Goal: Information Seeking & Learning: Learn about a topic

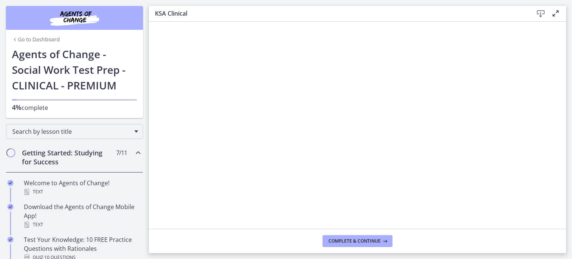
scroll to position [269, 0]
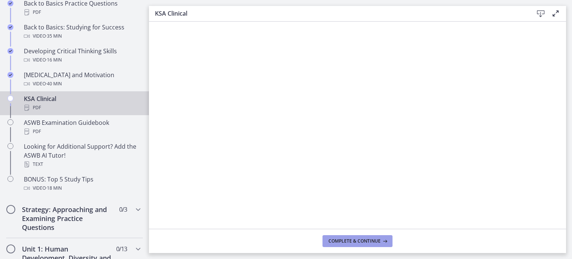
click at [373, 242] on span "Complete & continue" at bounding box center [354, 241] width 52 height 6
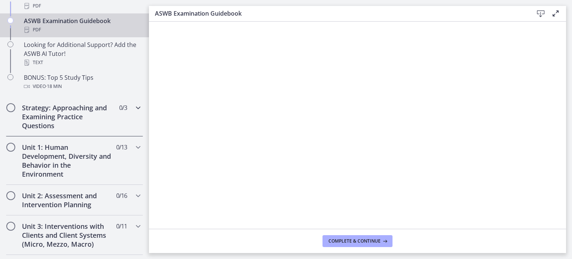
scroll to position [380, 0]
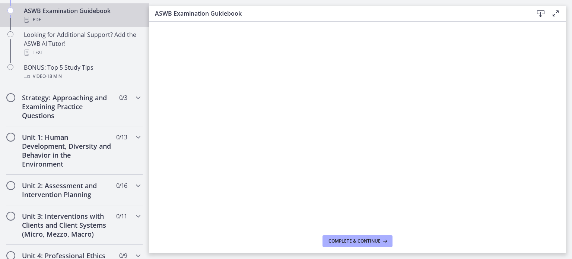
click at [444, 9] on h3 "ASWB Examination Guidebook" at bounding box center [338, 13] width 366 height 9
click at [307, 9] on h3 "ASWB Examination Guidebook" at bounding box center [338, 13] width 366 height 9
click at [344, 238] on span "Complete & continue" at bounding box center [354, 241] width 52 height 6
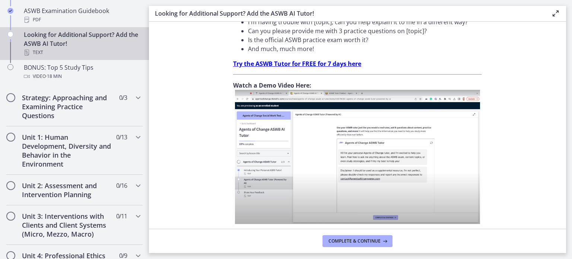
scroll to position [295, 0]
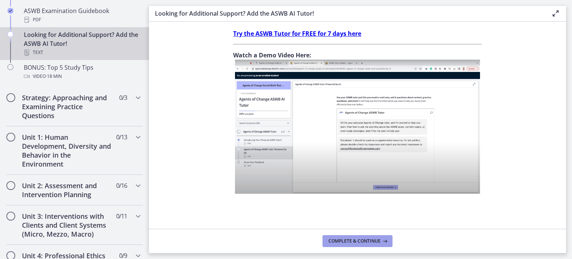
click at [359, 241] on span "Complete & continue" at bounding box center [354, 241] width 52 height 6
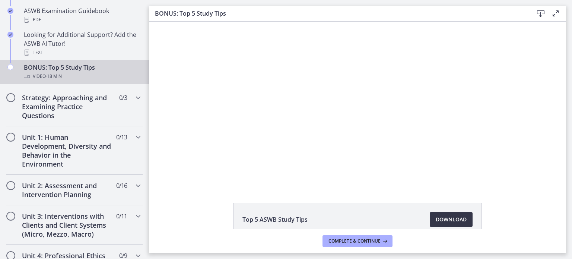
click at [445, 218] on span "Download Opens in a new window" at bounding box center [450, 219] width 31 height 9
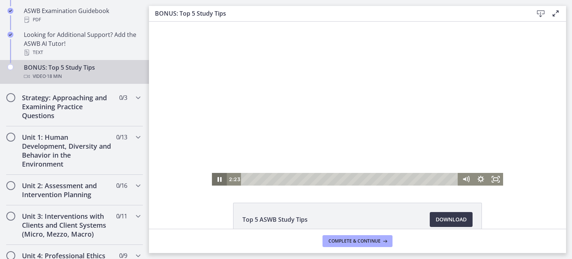
click at [217, 177] on icon "Pause" at bounding box center [219, 179] width 15 height 13
click at [217, 142] on div at bounding box center [357, 104] width 291 height 164
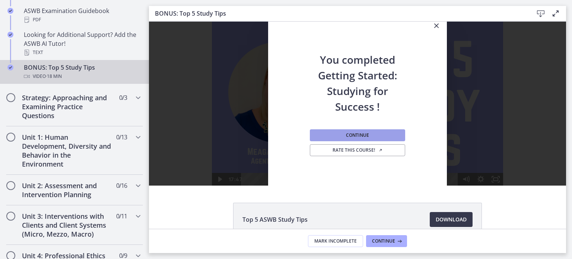
click at [346, 132] on span "Continue" at bounding box center [357, 135] width 23 height 6
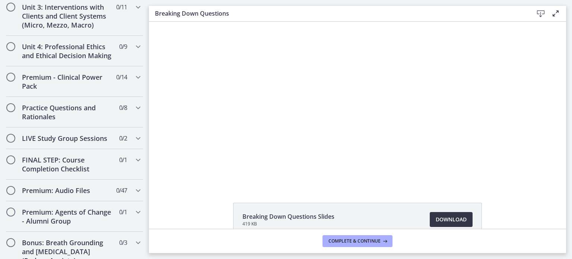
click at [443, 218] on span "Download Opens in a new window" at bounding box center [450, 219] width 31 height 9
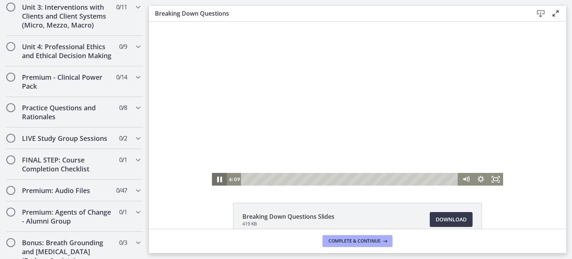
click at [218, 175] on icon "Pause" at bounding box center [219, 179] width 18 height 15
click at [216, 176] on icon "Play Video" at bounding box center [219, 179] width 15 height 13
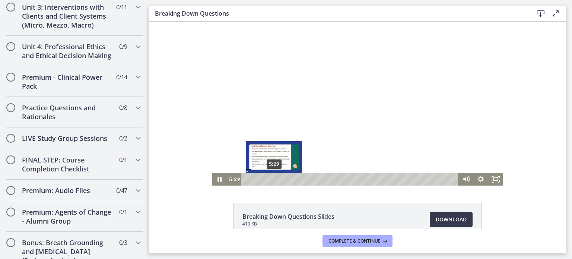
click at [272, 179] on div "Playbar" at bounding box center [274, 179] width 4 height 4
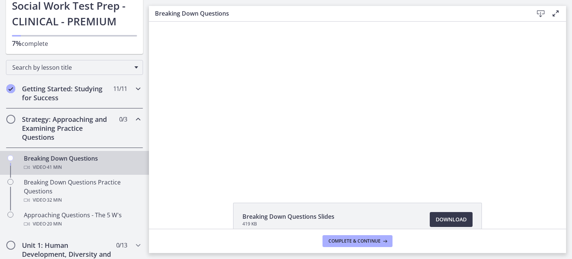
scroll to position [74, 0]
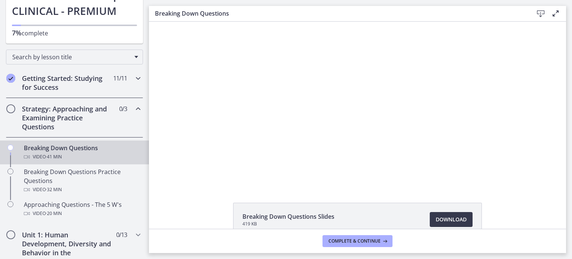
click at [134, 76] on icon "Chapters" at bounding box center [138, 78] width 9 height 9
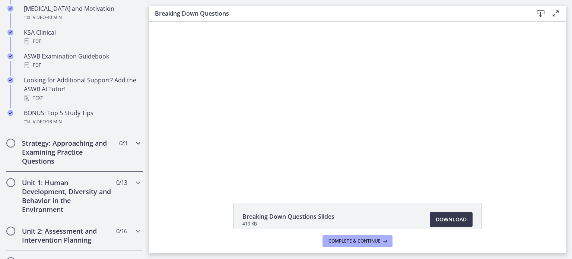
scroll to position [372, 0]
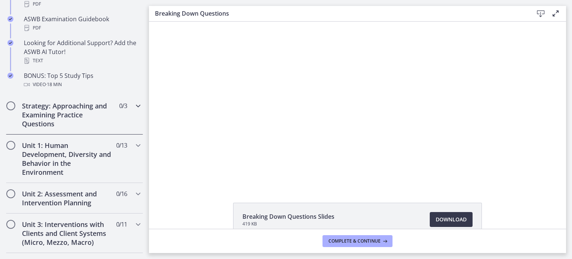
click at [134, 103] on icon "Chapters" at bounding box center [138, 105] width 9 height 9
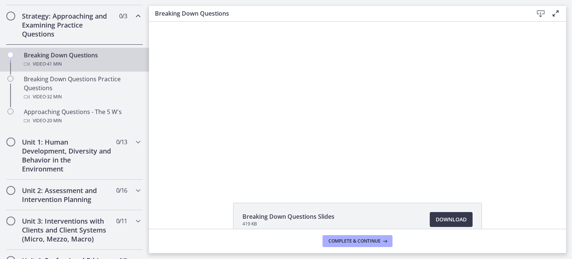
scroll to position [146, 0]
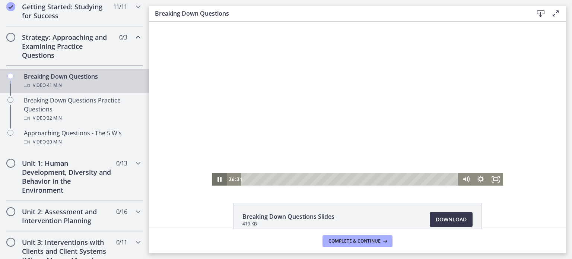
click at [216, 177] on icon "Pause" at bounding box center [219, 179] width 15 height 13
